Goal: Task Accomplishment & Management: Manage account settings

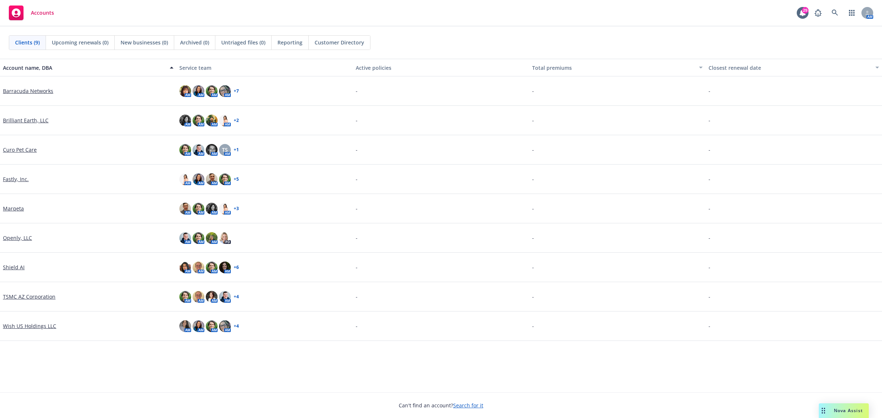
click at [24, 116] on div "Brilliant Earth, LLC" at bounding box center [88, 120] width 176 height 29
click at [23, 119] on link "Brilliant Earth, LLC" at bounding box center [26, 120] width 46 height 8
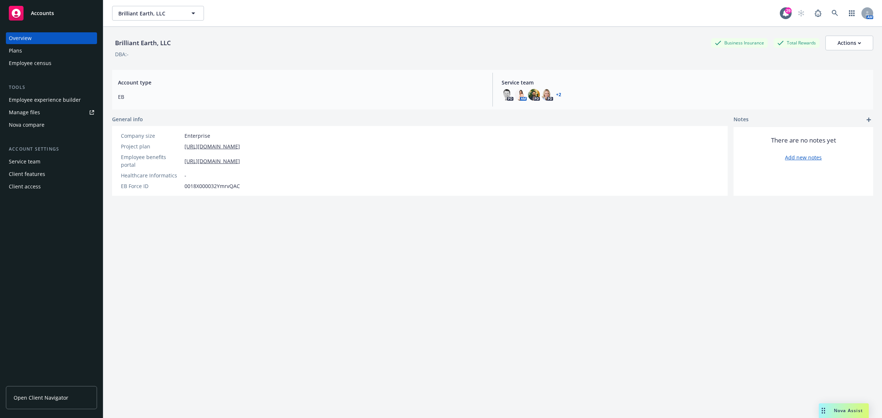
click at [54, 52] on div "Plans" at bounding box center [51, 51] width 85 height 12
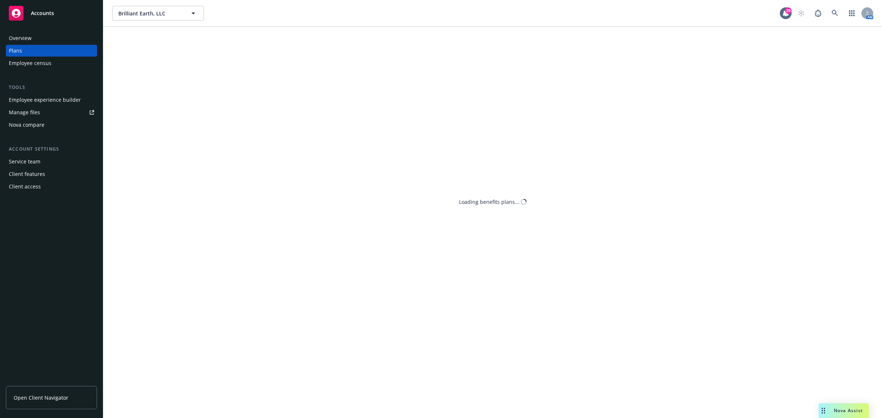
click at [51, 94] on div "Employee experience builder" at bounding box center [45, 100] width 72 height 12
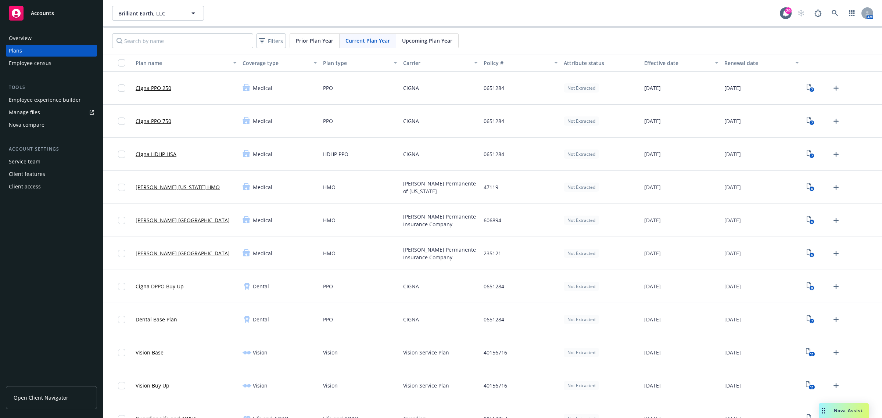
click at [57, 113] on link "Manage files" at bounding box center [51, 113] width 91 height 12
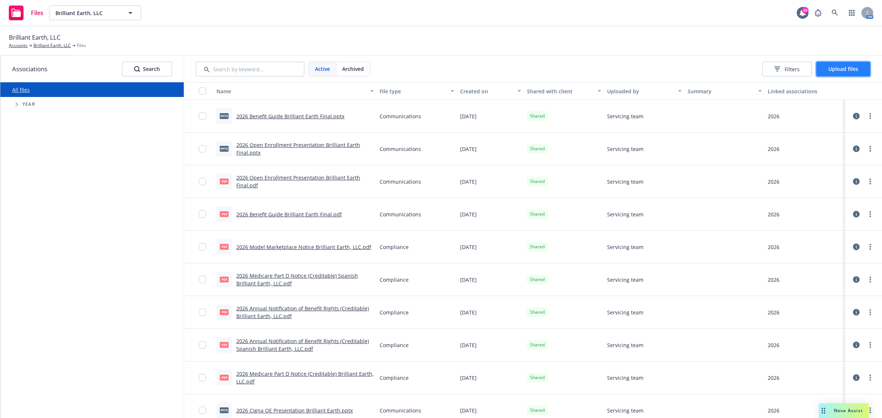
click at [830, 72] on span "Upload files" at bounding box center [843, 68] width 30 height 7
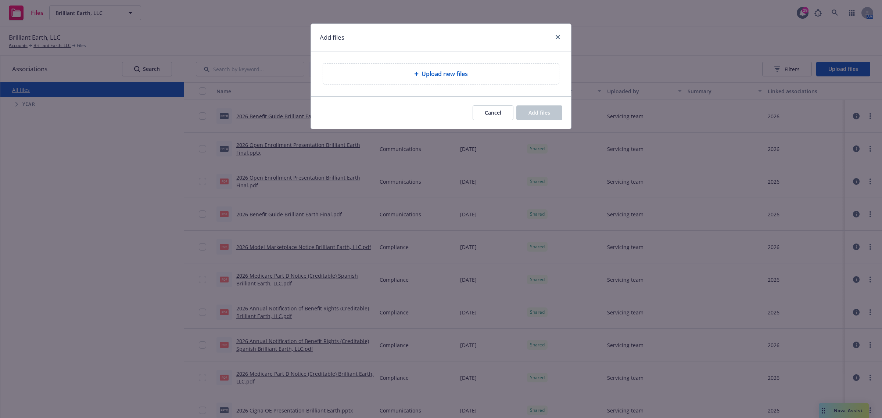
click at [476, 72] on div "Upload new files" at bounding box center [441, 73] width 224 height 9
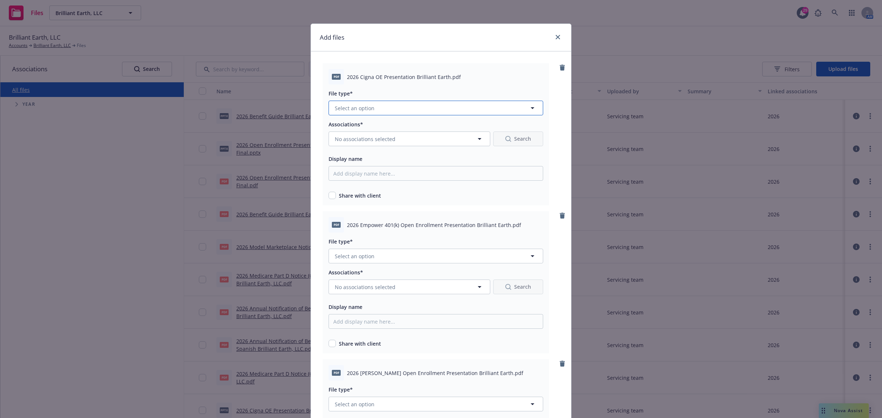
click at [380, 111] on button "Select an option" at bounding box center [435, 108] width 215 height 15
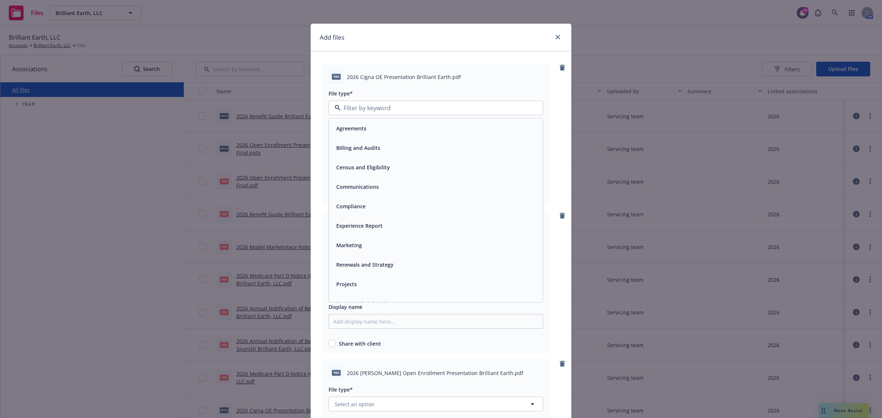
click at [367, 194] on div "Communications" at bounding box center [436, 186] width 214 height 19
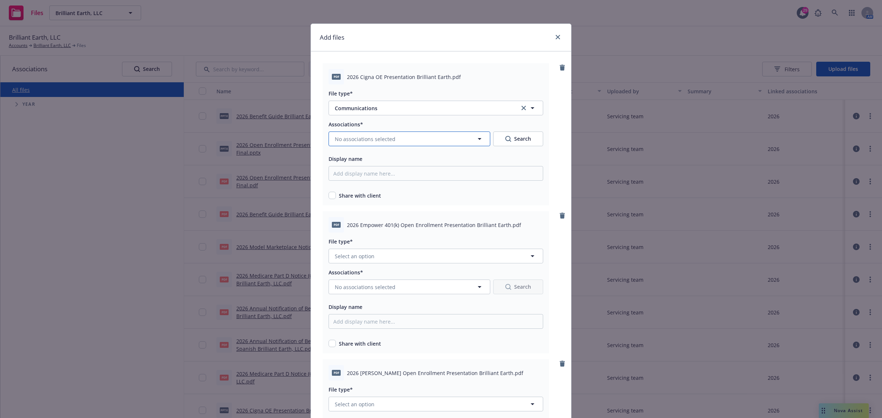
click at [482, 136] on button "No associations selected" at bounding box center [409, 139] width 162 height 15
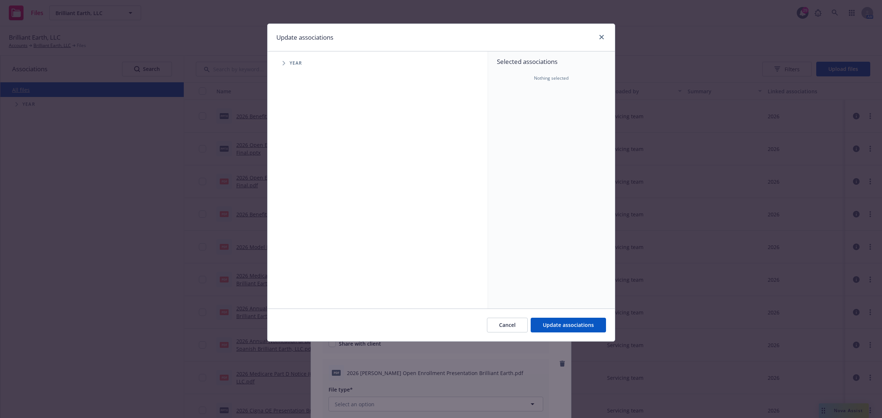
click at [286, 61] on span "Tree Example" at bounding box center [284, 63] width 12 height 12
click at [301, 183] on input "Tree Example" at bounding box center [302, 180] width 7 height 7
checkbox input "true"
click at [544, 324] on span "Update associations" at bounding box center [568, 324] width 51 height 7
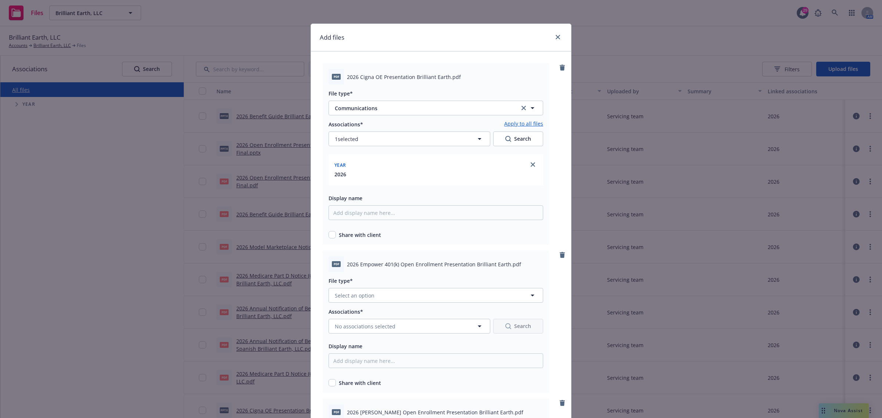
click at [515, 125] on link "Apply to all files" at bounding box center [523, 124] width 39 height 9
click at [436, 290] on button "Select an option" at bounding box center [435, 295] width 215 height 15
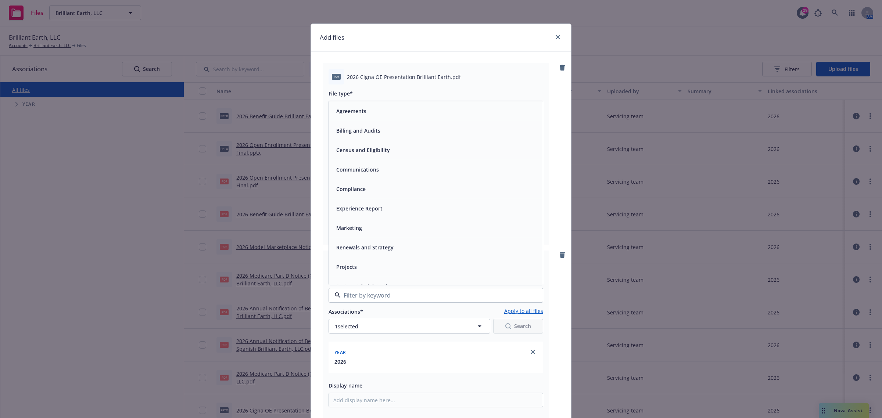
click at [383, 162] on div "Communications" at bounding box center [436, 169] width 214 height 19
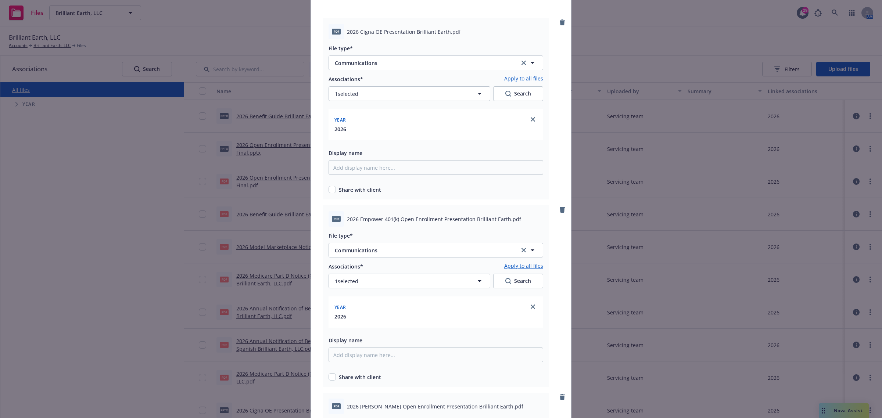
scroll to position [138, 0]
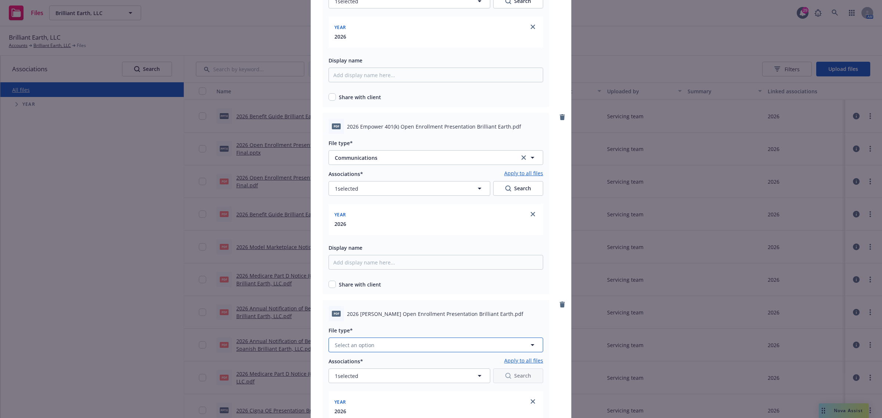
click at [411, 347] on button "Select an option" at bounding box center [435, 345] width 215 height 15
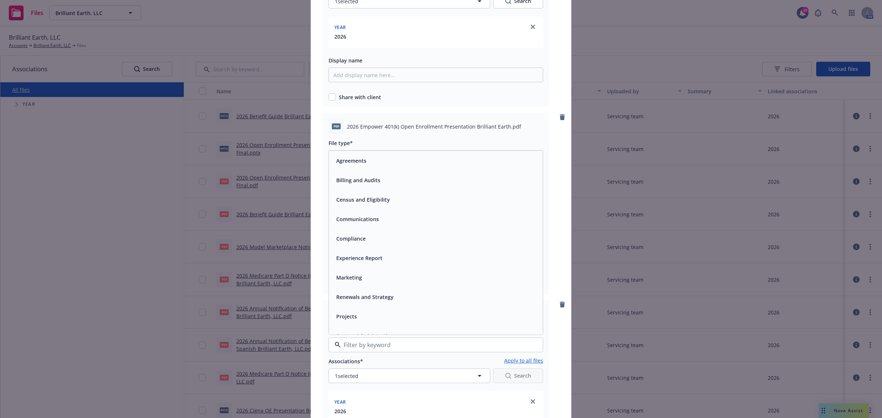
click at [384, 223] on div "Communications" at bounding box center [435, 219] width 205 height 11
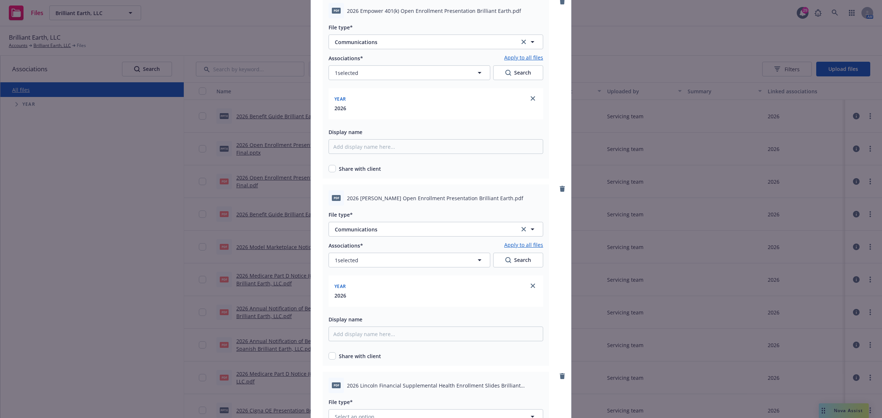
scroll to position [321, 0]
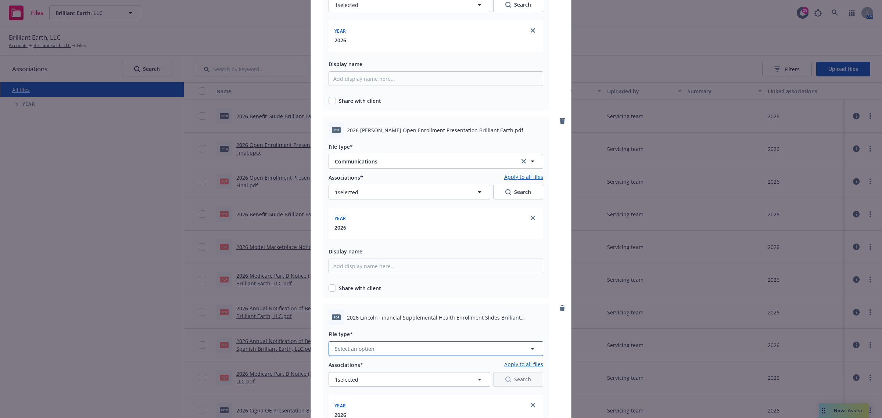
click at [417, 348] on button "Select an option" at bounding box center [435, 348] width 215 height 15
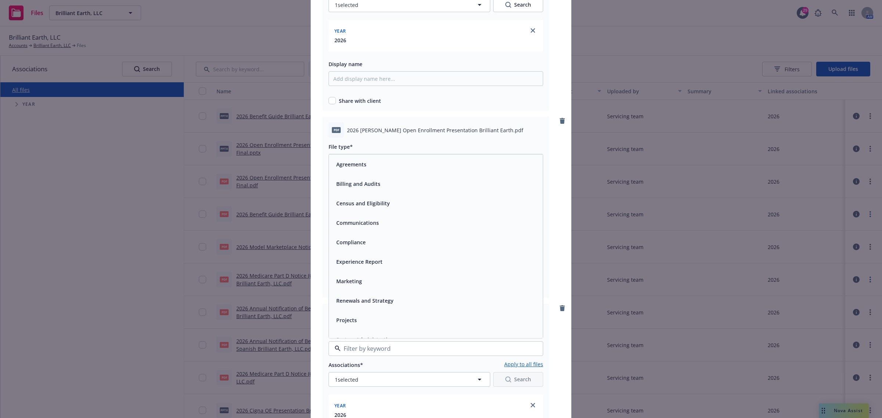
click at [374, 223] on span "Communications" at bounding box center [357, 223] width 43 height 8
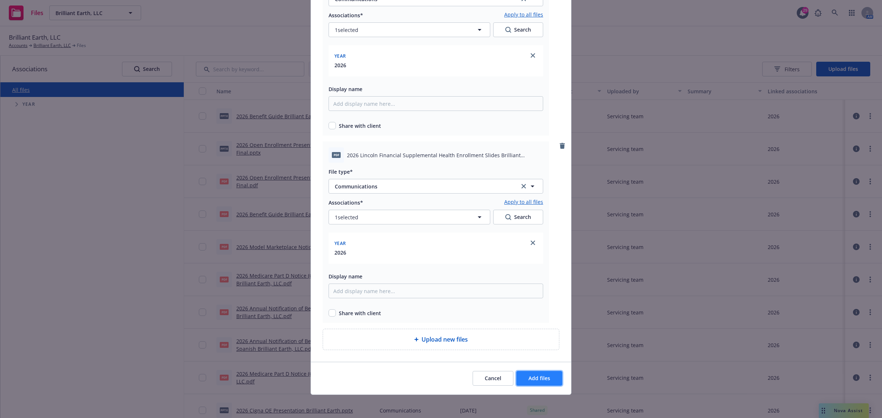
click at [532, 371] on button "Add files" at bounding box center [539, 378] width 46 height 15
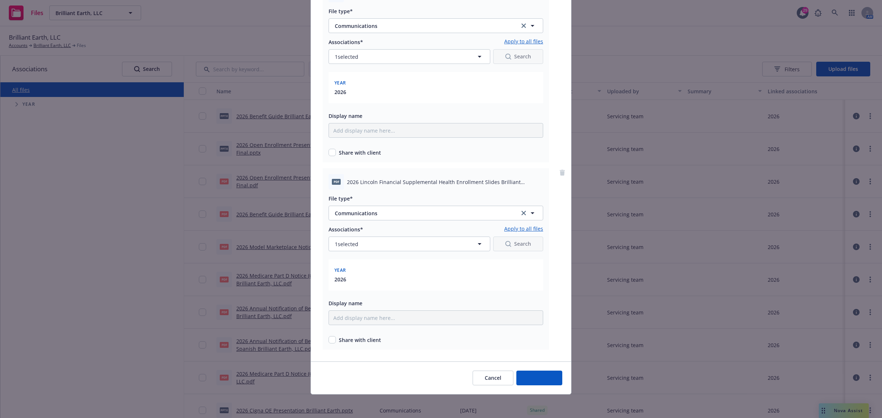
scroll to position [457, 0]
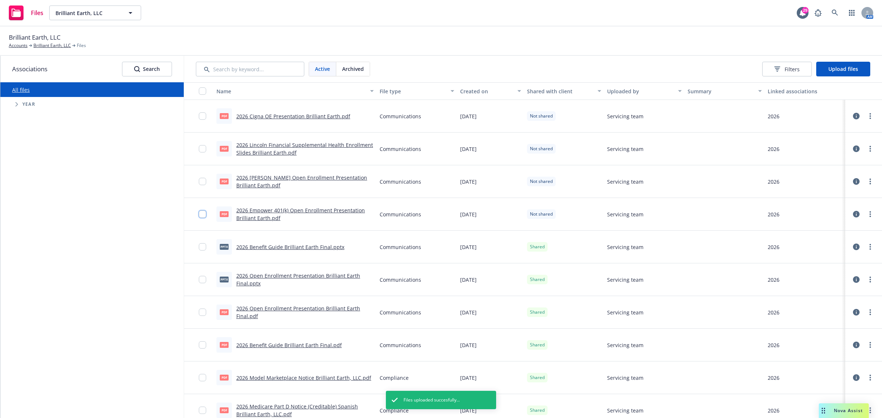
click at [199, 211] on input "checkbox" at bounding box center [202, 214] width 7 height 7
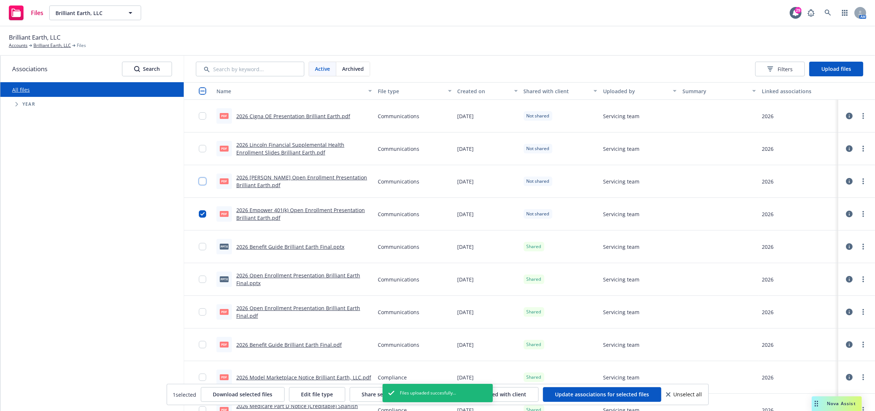
click at [204, 180] on input "checkbox" at bounding box center [202, 181] width 7 height 7
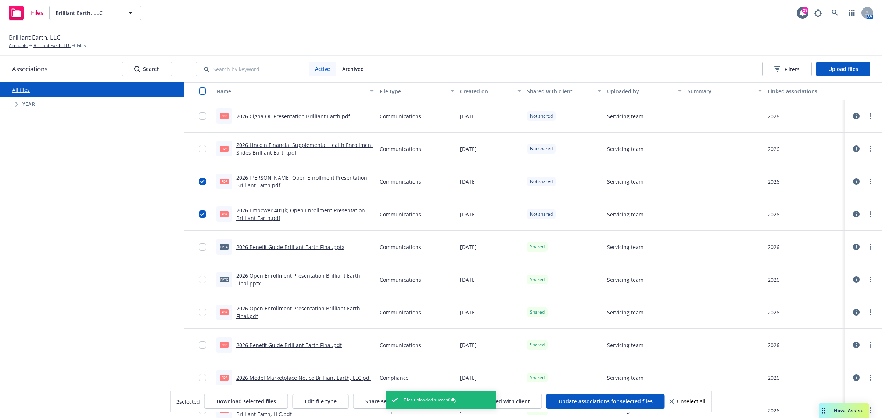
click at [206, 157] on div at bounding box center [205, 149] width 12 height 24
click at [206, 147] on div at bounding box center [205, 149] width 12 height 24
click at [203, 151] on input "checkbox" at bounding box center [202, 148] width 7 height 7
click at [203, 115] on input "checkbox" at bounding box center [202, 115] width 7 height 7
click at [405, 400] on span "Share selected with client" at bounding box center [397, 401] width 65 height 7
